Goal: Navigation & Orientation: Find specific page/section

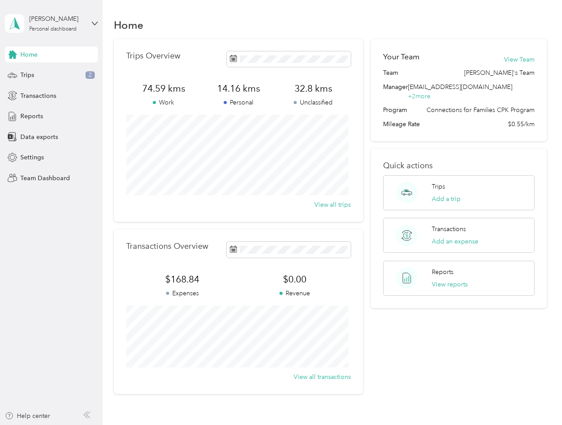
click at [281, 213] on div "Trips Overview 74.59 kms Work 14.16 kms Personal 32.8 kms Unclassified View all…" at bounding box center [238, 130] width 249 height 183
click at [51, 23] on div "[PERSON_NAME]" at bounding box center [56, 18] width 55 height 9
click at [51, 54] on div "You’re signed in as [EMAIL_ADDRESS][DOMAIN_NAME] Team dashboard Personal dashbo…" at bounding box center [98, 77] width 186 height 90
click at [12, 54] on div "You’re signed in as [EMAIL_ADDRESS][DOMAIN_NAME] Team dashboard Personal dashbo…" at bounding box center [98, 77] width 186 height 90
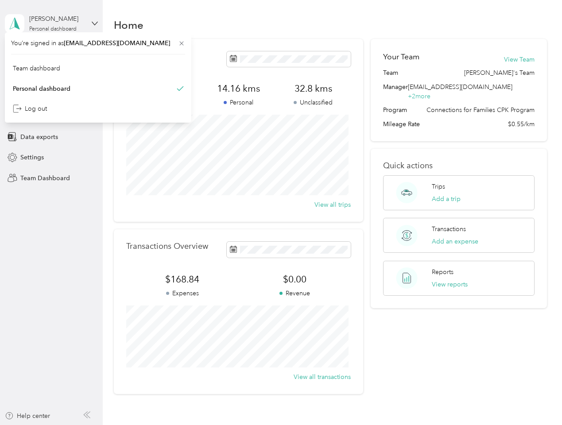
click at [51, 75] on div "Trips 2" at bounding box center [51, 75] width 93 height 16
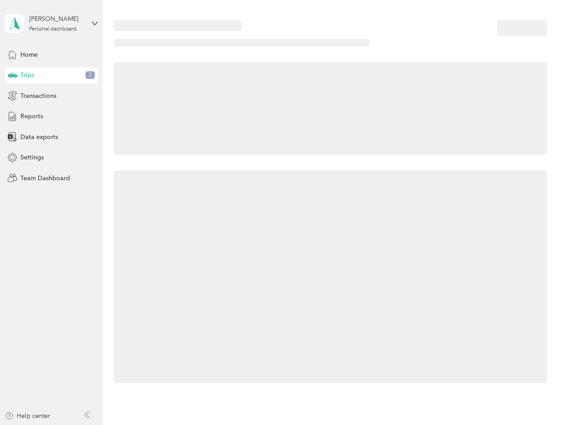
click at [12, 75] on icon at bounding box center [12, 75] width 9 height 4
click at [51, 96] on span "Transactions" at bounding box center [38, 95] width 36 height 9
click at [12, 96] on icon at bounding box center [13, 96] width 10 height 10
click at [51, 116] on div "Reports" at bounding box center [51, 117] width 93 height 16
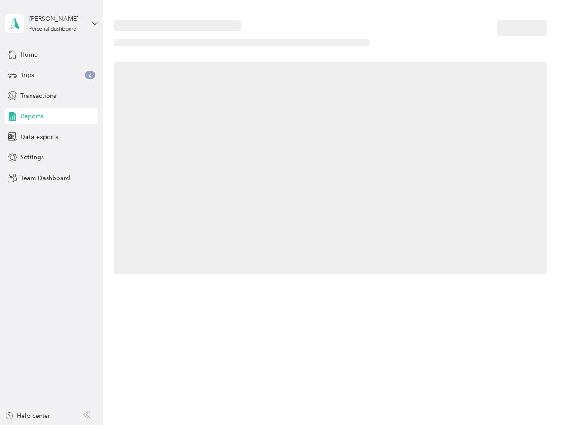
click at [12, 116] on icon at bounding box center [13, 117] width 10 height 10
